Goal: Transaction & Acquisition: Book appointment/travel/reservation

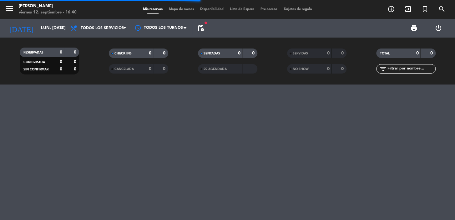
click at [202, 33] on span "pending_actions" at bounding box center [201, 28] width 13 height 13
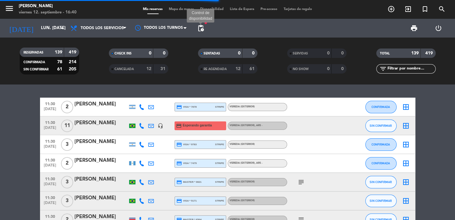
click at [201, 30] on span "pending_actions" at bounding box center [201, 28] width 8 height 8
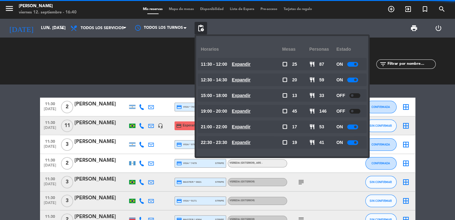
click at [201, 30] on span "pending_actions" at bounding box center [201, 28] width 8 height 8
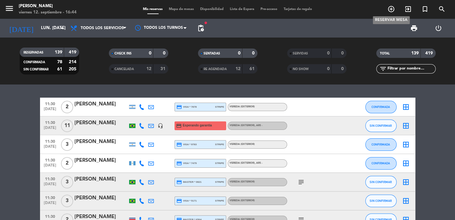
drag, startPoint x: 390, startPoint y: 10, endPoint x: 352, endPoint y: 28, distance: 42.4
click at [390, 10] on icon "add_circle_outline" at bounding box center [391, 9] width 8 height 8
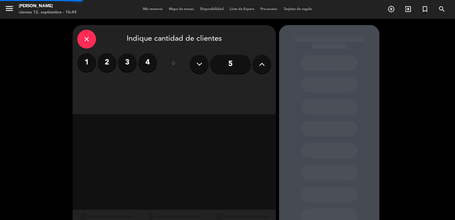
click at [103, 65] on label "2" at bounding box center [107, 62] width 19 height 19
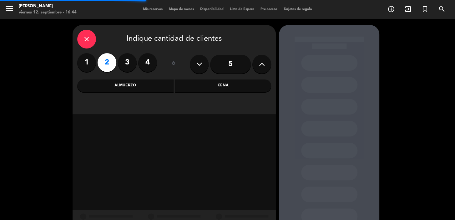
click at [184, 88] on div "Cena" at bounding box center [223, 85] width 96 height 13
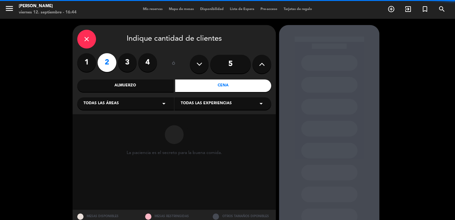
drag, startPoint x: 151, startPoint y: 102, endPoint x: 147, endPoint y: 109, distance: 8.3
click at [150, 102] on div "Todas las áreas arrow_drop_down" at bounding box center [125, 103] width 97 height 13
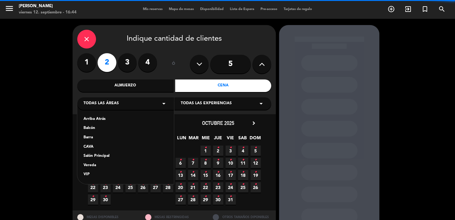
click at [100, 165] on div "Vereda" at bounding box center [125, 165] width 84 height 6
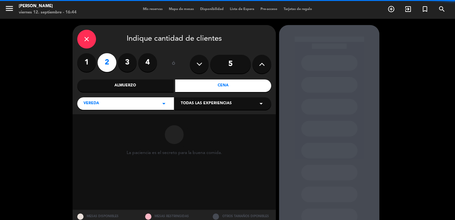
click at [196, 106] on span "Todas las experiencias" at bounding box center [206, 103] width 51 height 6
click at [189, 119] on div "Sidewalk (OUTDOORS)" at bounding box center [223, 119] width 84 height 6
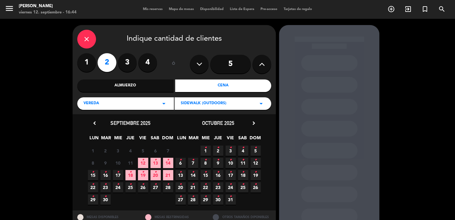
click at [106, 188] on icon "•" at bounding box center [105, 184] width 2 height 10
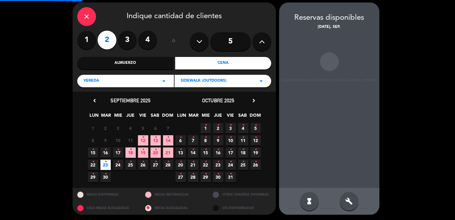
scroll to position [23, 0]
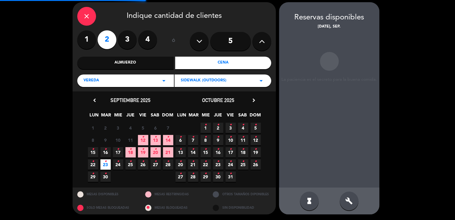
click at [343, 201] on div "build" at bounding box center [349, 200] width 19 height 19
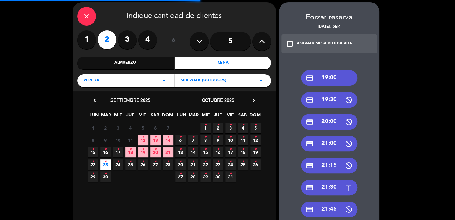
click at [334, 91] on div "credit_card 19:00 credit_card 19:30 credit_card 20:00 credit_card 21:00 credit_…" at bounding box center [329, 206] width 100 height 297
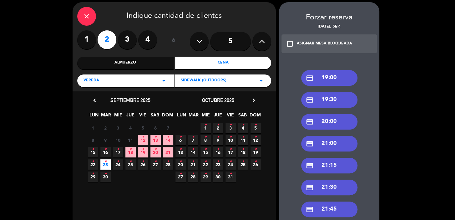
drag, startPoint x: 344, startPoint y: 74, endPoint x: 338, endPoint y: 75, distance: 5.8
click at [344, 74] on div "credit_card 19:00" at bounding box center [329, 78] width 56 height 16
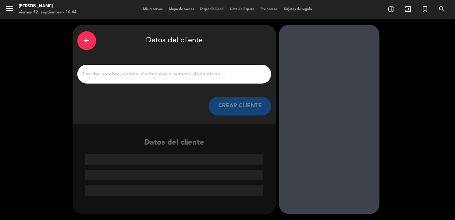
scroll to position [0, 0]
click at [197, 72] on input "1" at bounding box center [174, 74] width 185 height 9
paste input "[PERSON_NAME] [PERSON_NAME] [PERSON_NAME] y [PERSON_NAME]"
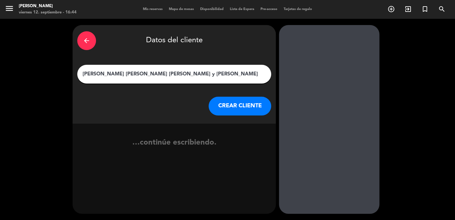
type input "[PERSON_NAME] [PERSON_NAME] [PERSON_NAME] y [PERSON_NAME]"
click at [228, 94] on div "arrow_back Datos del cliente [PERSON_NAME] [PERSON_NAME] [PERSON_NAME] y [PERSO…" at bounding box center [174, 74] width 203 height 99
click at [230, 99] on button "CREAR CLIENTE" at bounding box center [240, 106] width 63 height 19
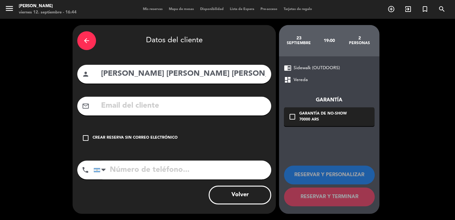
click at [193, 104] on input "text" at bounding box center [183, 105] width 166 height 13
paste input "[PERSON_NAME][EMAIL_ADDRESS][DOMAIN_NAME]"
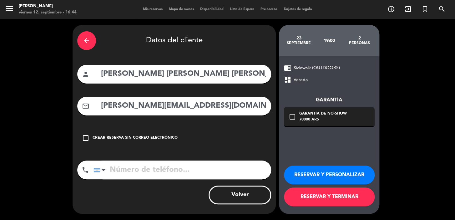
type input "[PERSON_NAME][EMAIL_ADDRESS][DOMAIN_NAME]"
click at [207, 167] on input "tel" at bounding box center [183, 169] width 178 height 19
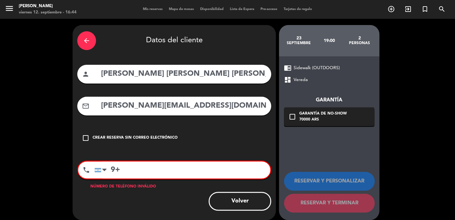
paste input "55 33 991190408"
click at [114, 169] on input "9+55 33 991190408" at bounding box center [182, 169] width 176 height 17
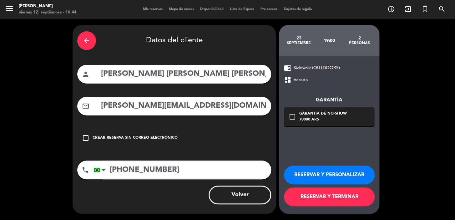
type input "[PHONE_NUMBER]"
click at [321, 117] on div "70000 ARS" at bounding box center [323, 120] width 48 height 6
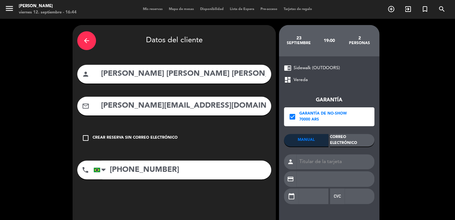
click at [345, 138] on div "Correo Electrónico" at bounding box center [352, 140] width 44 height 13
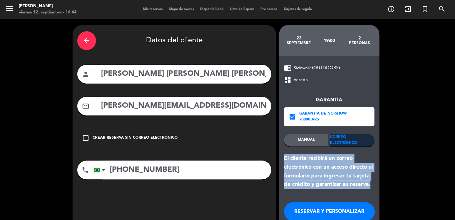
drag, startPoint x: 376, startPoint y: 187, endPoint x: 285, endPoint y: 156, distance: 96.4
click at [285, 157] on div "chrome_reader_mode Sidewalk (OUTDOORS) dashboard Vereda Garantía check_box Gara…" at bounding box center [329, 153] width 100 height 194
copy div "El cliente recibirá un correo electrónico con un acceso directo al formulario p…"
click at [307, 210] on button "RESERVAR Y PERSONALIZAR" at bounding box center [329, 211] width 91 height 19
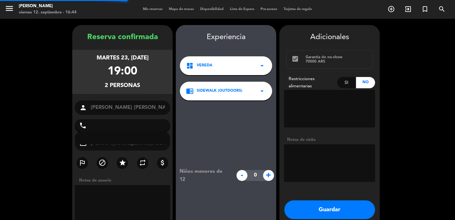
type input "[PHONE_NUMBER]"
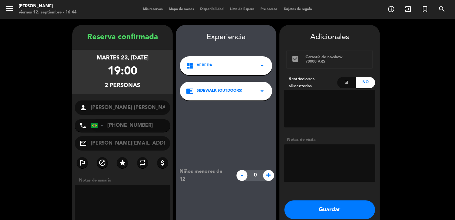
scroll to position [25, 0]
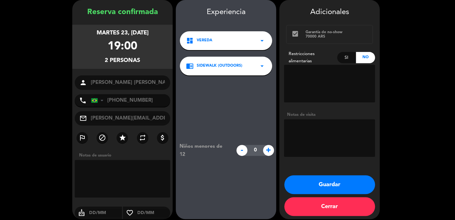
drag, startPoint x: 86, startPoint y: 33, endPoint x: 149, endPoint y: 59, distance: 68.5
click at [149, 59] on div "martes 23, [DATE] 19:00 2 personas" at bounding box center [122, 47] width 100 height 44
copy div "martes 23, [DATE] 19:00 2 personas"
drag, startPoint x: 349, startPoint y: 190, endPoint x: 227, endPoint y: 124, distance: 138.1
click at [347, 189] on button "Guardar" at bounding box center [329, 184] width 91 height 19
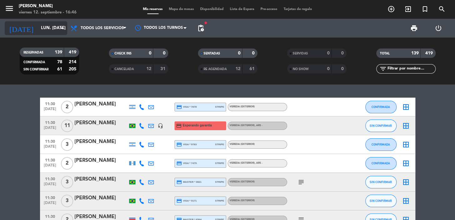
click at [39, 22] on div "[DATE] lun. [DATE] arrow_drop_down" at bounding box center [36, 28] width 63 height 14
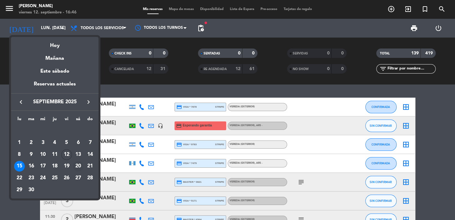
click at [80, 165] on div "20" at bounding box center [78, 166] width 11 height 11
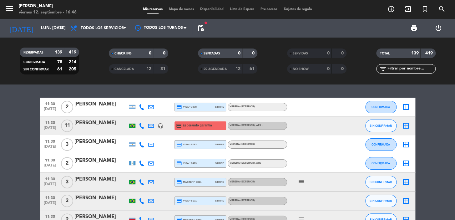
type input "sáb. [DATE]"
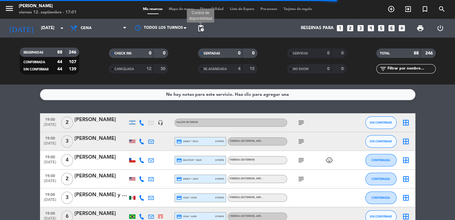
click at [200, 29] on span "pending_actions" at bounding box center [201, 28] width 8 height 8
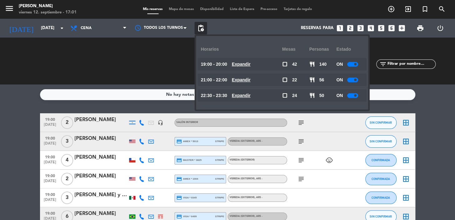
click at [250, 79] on u "Expandir" at bounding box center [241, 79] width 19 height 5
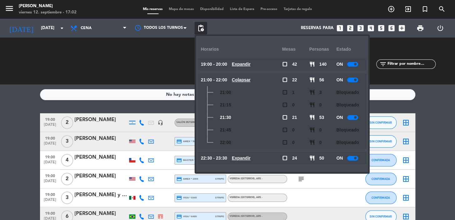
click at [250, 159] on u "Expandir" at bounding box center [241, 157] width 19 height 5
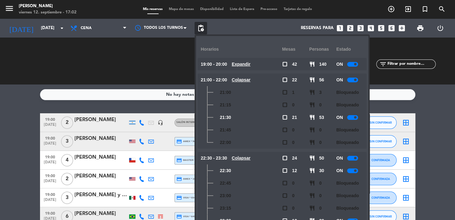
scroll to position [11, 0]
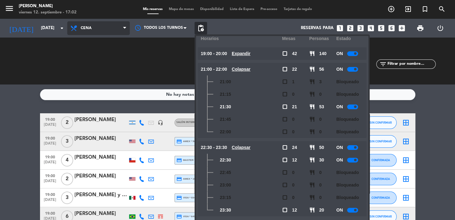
click at [95, 24] on span "Cena" at bounding box center [98, 28] width 63 height 14
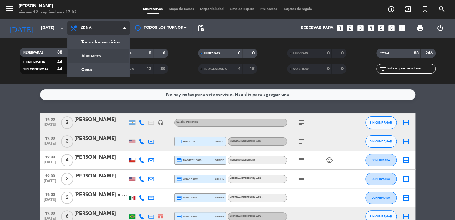
click at [106, 55] on div "menu Don Julio viernes 12. septiembre - 17:02 Mis reservas Mapa de mesas Dispon…" at bounding box center [227, 42] width 455 height 84
